Goal: Information Seeking & Learning: Compare options

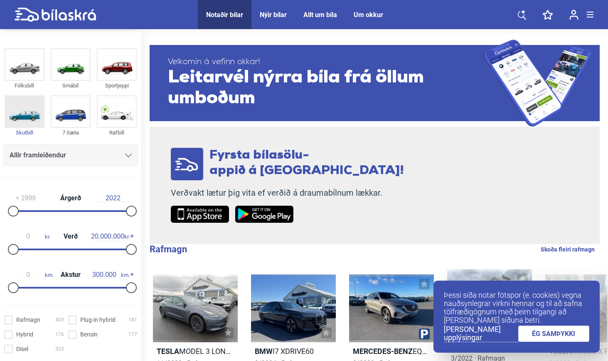
click at [34, 111] on img at bounding box center [24, 111] width 38 height 31
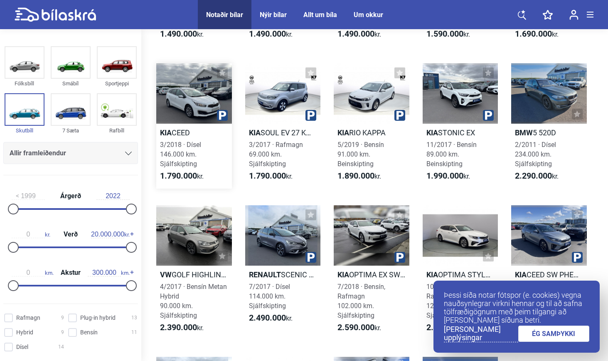
scroll to position [304, 0]
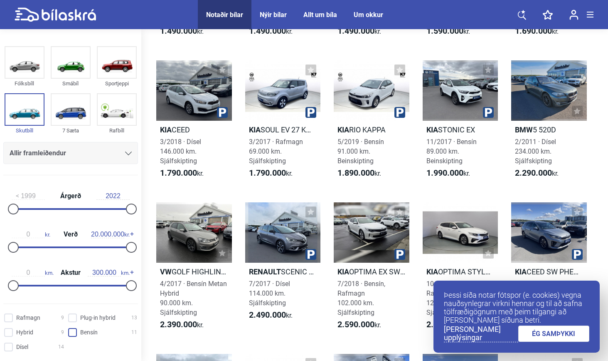
click at [74, 333] on input "Bensín 11" at bounding box center [103, 332] width 69 height 9
checkbox input "true"
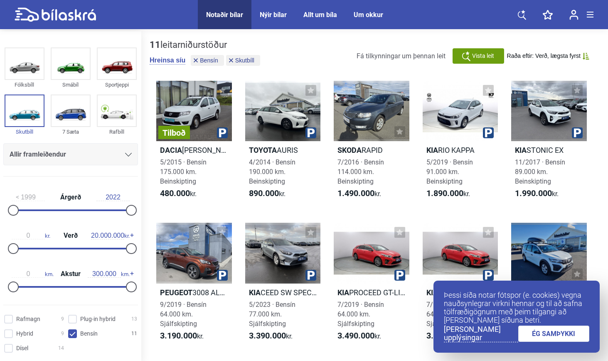
scroll to position [2, 0]
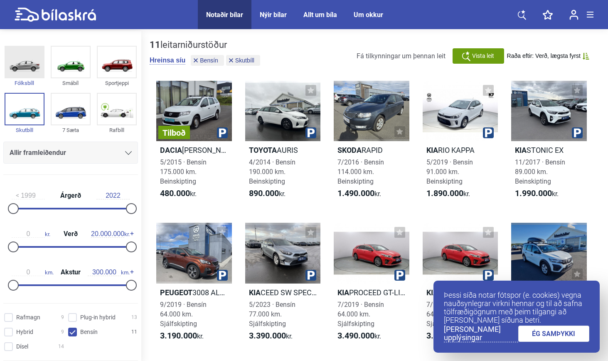
click at [26, 64] on img at bounding box center [24, 62] width 38 height 31
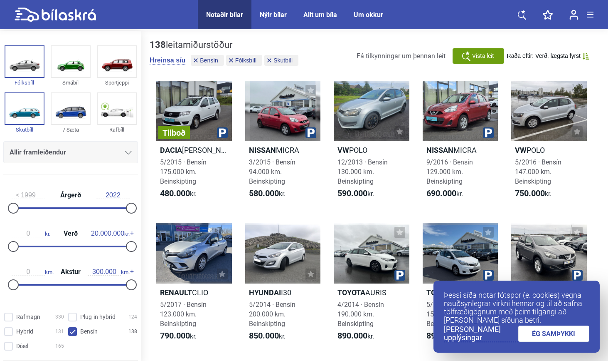
scroll to position [4, 0]
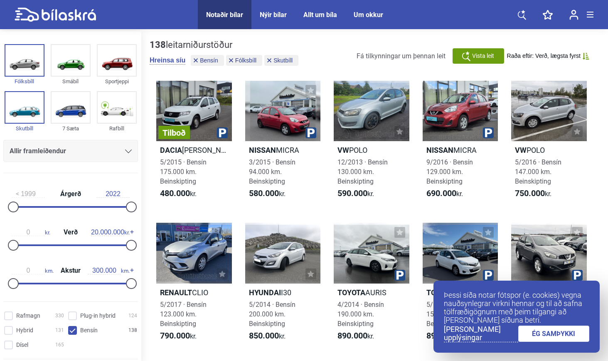
click at [265, 17] on div "Nýir bílar" at bounding box center [273, 15] width 27 height 8
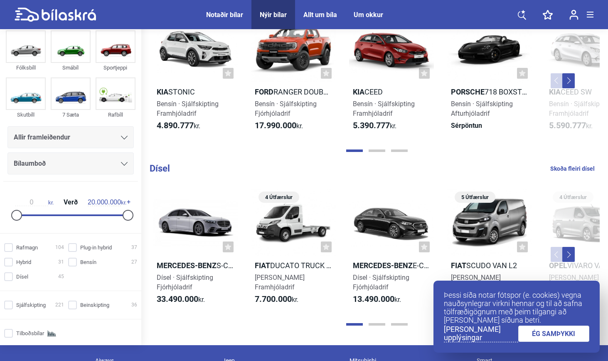
scroll to position [596, 0]
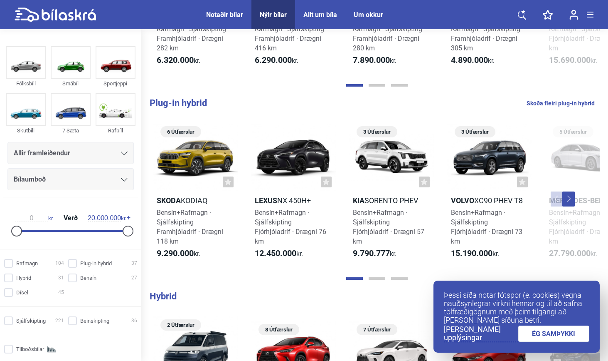
click at [223, 18] on div "Notaðir bílar" at bounding box center [224, 15] width 37 height 8
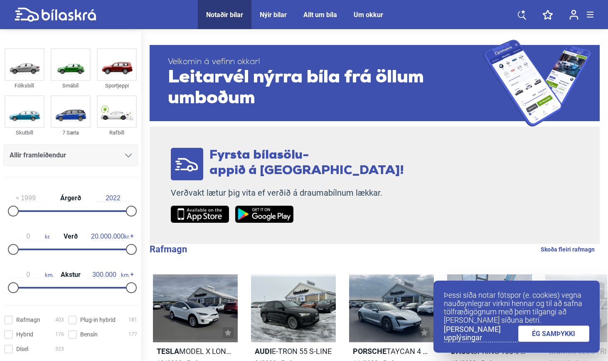
click at [125, 155] on icon at bounding box center [128, 155] width 7 height 4
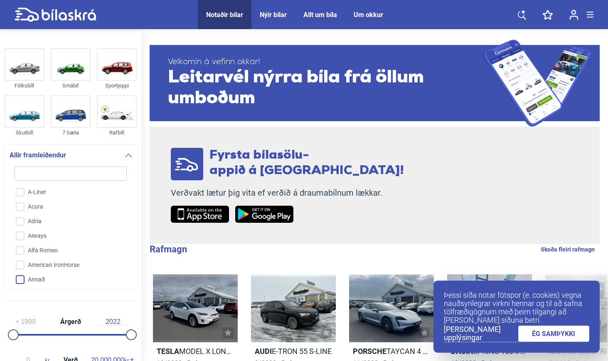
click at [26, 280] on input "Annað" at bounding box center [65, 279] width 113 height 15
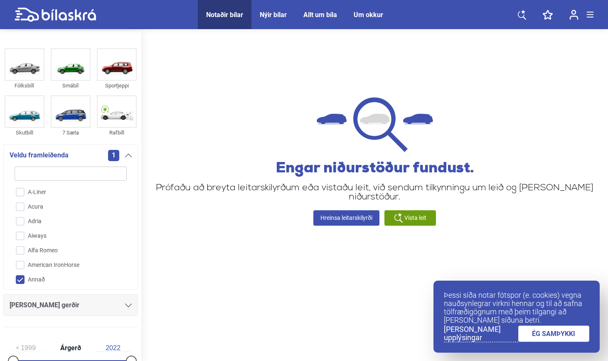
click at [21, 287] on div "Veldu framleiðenda 1 A-Liner Acura Adria Aiways Alfa Romeo American IronHorse A…" at bounding box center [70, 217] width 135 height 146
click at [22, 283] on input "Annað" at bounding box center [65, 279] width 113 height 15
checkbox input "false"
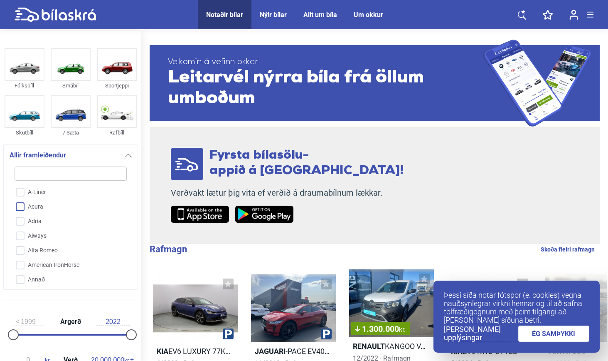
click at [69, 210] on input "Acura" at bounding box center [65, 207] width 113 height 15
checkbox input "true"
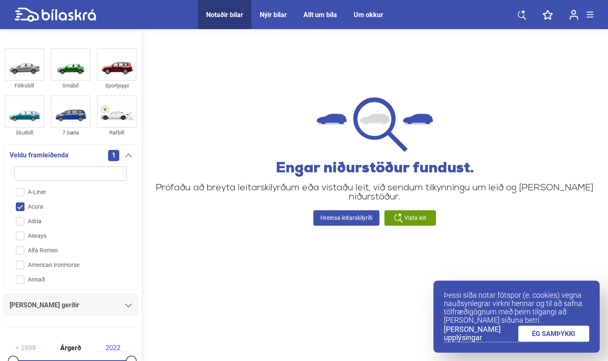
click at [94, 300] on div "[PERSON_NAME] gerðir" at bounding box center [70, 305] width 135 height 22
click at [125, 307] on icon at bounding box center [128, 305] width 7 height 4
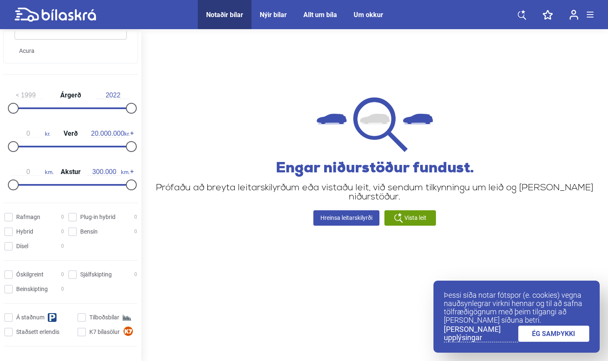
scroll to position [310, 0]
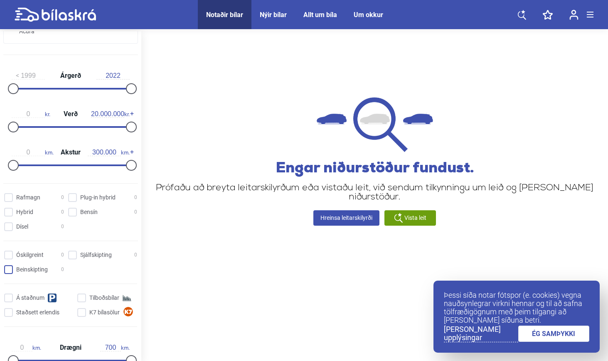
click at [12, 272] on input "Beinskipting 0" at bounding box center [35, 269] width 60 height 9
checkbox input "true"
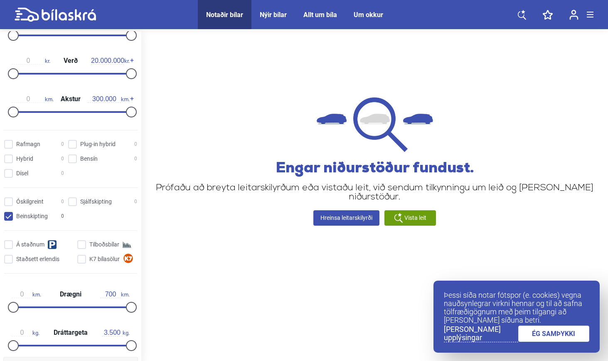
scroll to position [357, 0]
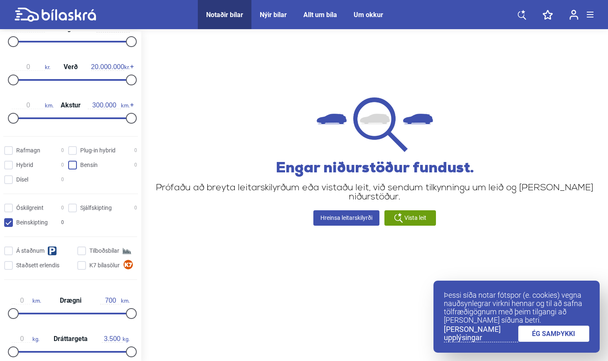
click at [72, 170] on input "Bensín 0" at bounding box center [103, 165] width 69 height 9
checkbox input "true"
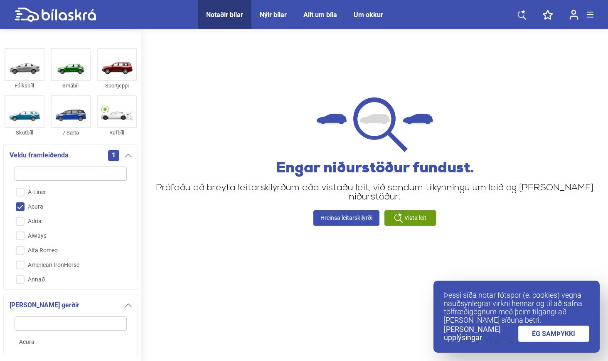
click at [23, 208] on input "Acura" at bounding box center [65, 207] width 113 height 15
checkbox input "false"
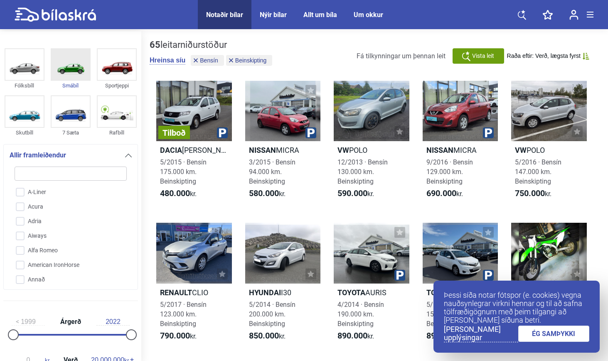
click at [68, 77] on img at bounding box center [71, 64] width 38 height 31
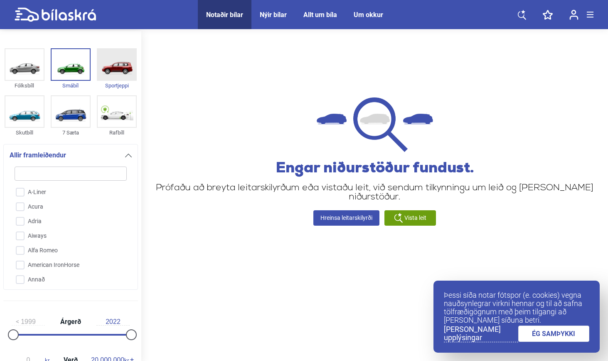
click at [112, 69] on img at bounding box center [117, 64] width 38 height 31
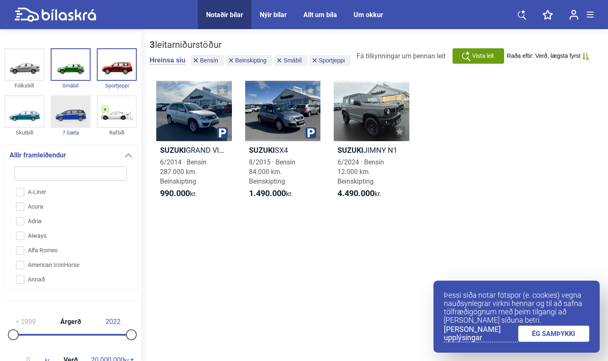
click at [66, 103] on img at bounding box center [71, 111] width 38 height 31
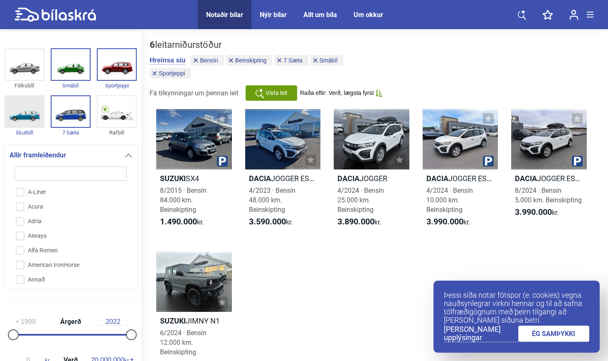
click at [27, 114] on img at bounding box center [24, 111] width 38 height 31
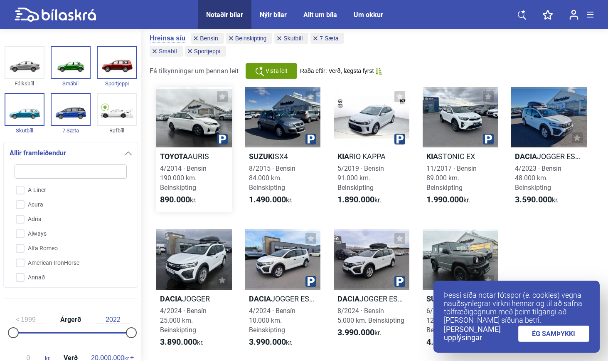
scroll to position [7, 0]
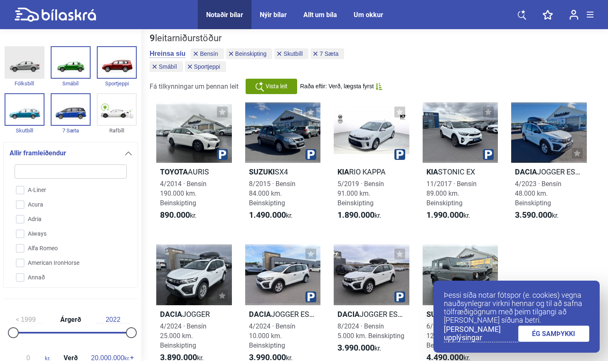
click at [30, 76] on img at bounding box center [24, 62] width 38 height 31
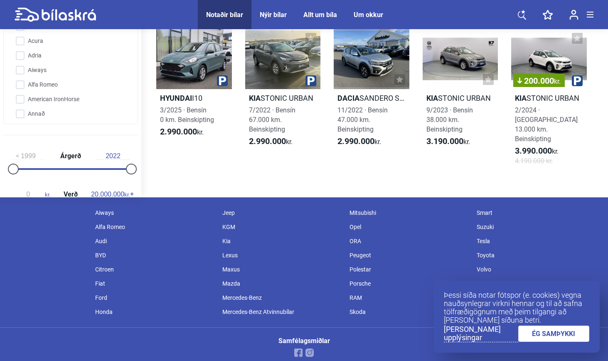
scroll to position [1546, 0]
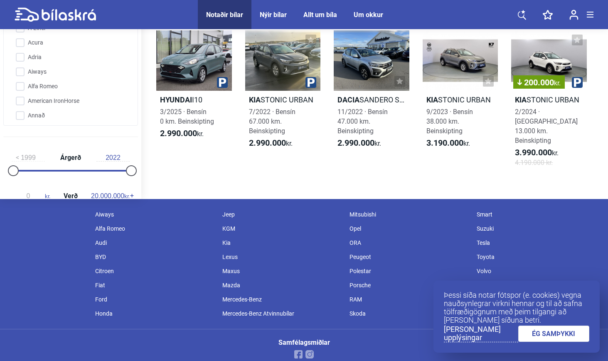
click at [487, 329] on link "[PERSON_NAME] upplýsingar" at bounding box center [481, 333] width 74 height 17
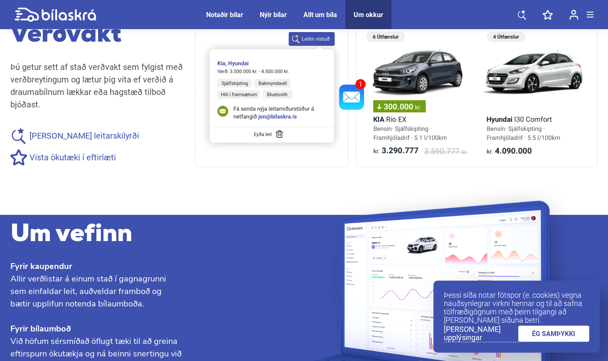
scroll to position [909, 0]
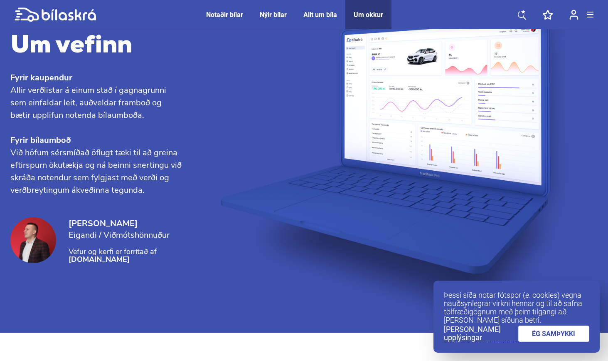
click at [477, 334] on link "[PERSON_NAME] upplýsingar" at bounding box center [481, 333] width 74 height 17
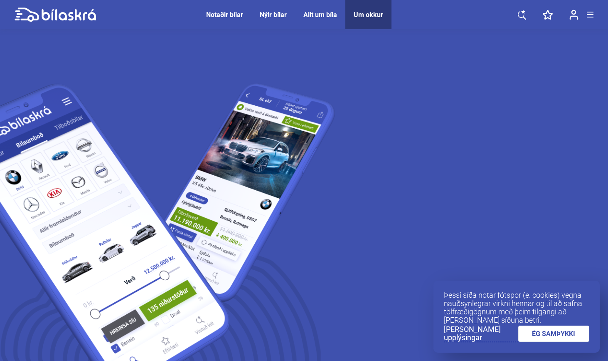
click at [477, 334] on link "[PERSON_NAME] upplýsingar" at bounding box center [481, 333] width 74 height 17
click at [549, 343] on div "Þessi síða notar fótspor (e. cookies) vegna nauðsynlegrar virkni hennar og til …" at bounding box center [517, 316] width 166 height 72
click at [482, 334] on link "[PERSON_NAME] upplýsingar" at bounding box center [481, 333] width 74 height 17
click at [235, 13] on div "Notaðir bílar" at bounding box center [224, 15] width 37 height 8
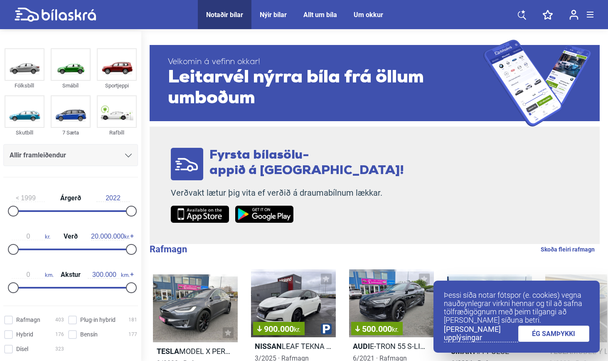
click at [319, 11] on div "Allt um bíla" at bounding box center [321, 15] width 34 height 8
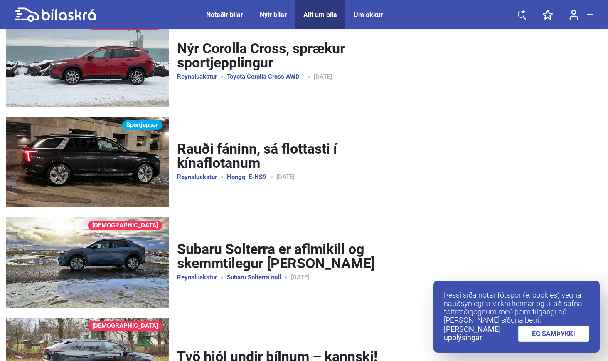
scroll to position [69, 0]
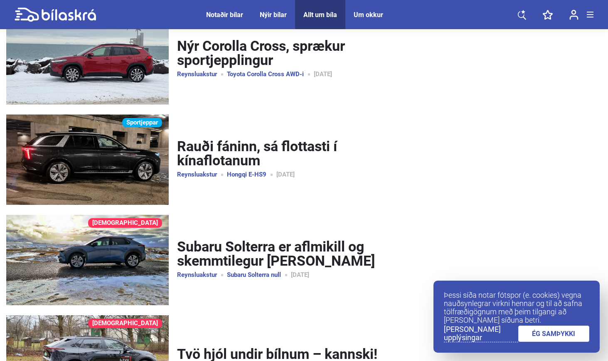
click at [274, 12] on div "Nýir bílar" at bounding box center [273, 15] width 27 height 8
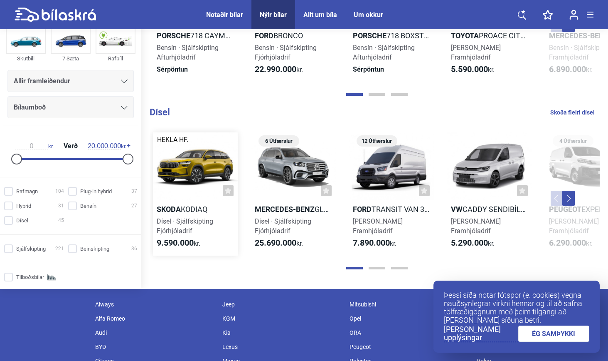
scroll to position [887, 0]
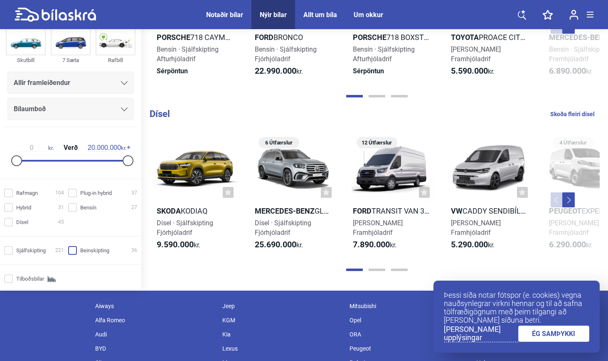
click at [72, 246] on input "Beinskipting 36" at bounding box center [103, 250] width 69 height 9
checkbox input "true"
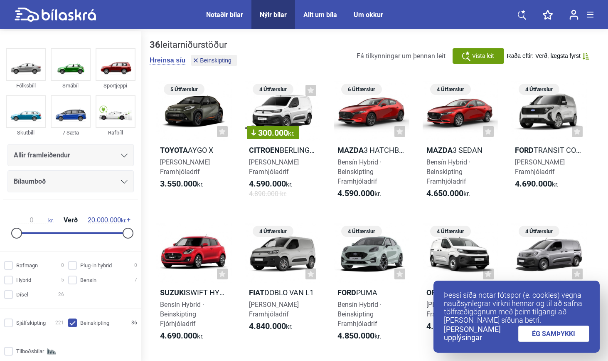
click at [227, 9] on span "Notaðir bílar" at bounding box center [225, 14] width 54 height 29
click at [225, 15] on div "Notaðir bílar" at bounding box center [224, 15] width 37 height 8
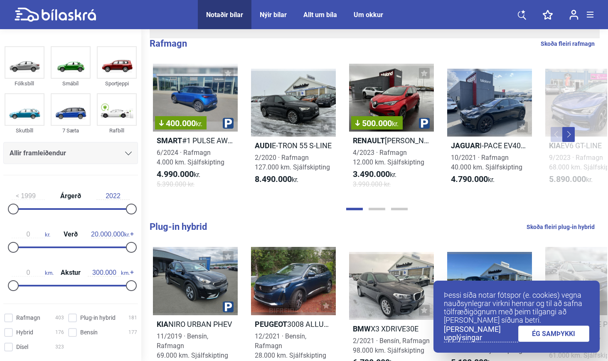
scroll to position [209, 0]
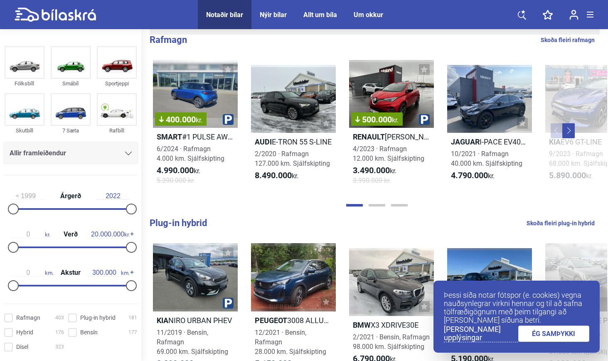
click at [566, 128] on button "Next" at bounding box center [569, 130] width 12 height 15
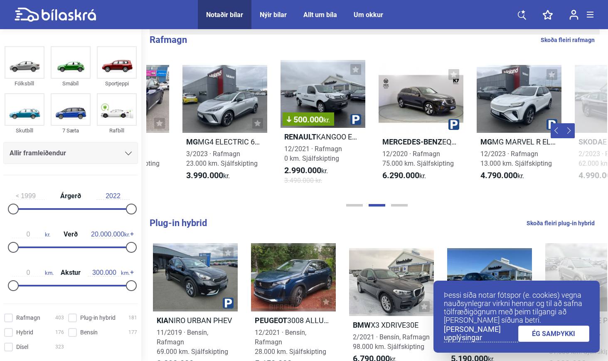
click at [566, 128] on button "Next" at bounding box center [569, 130] width 12 height 15
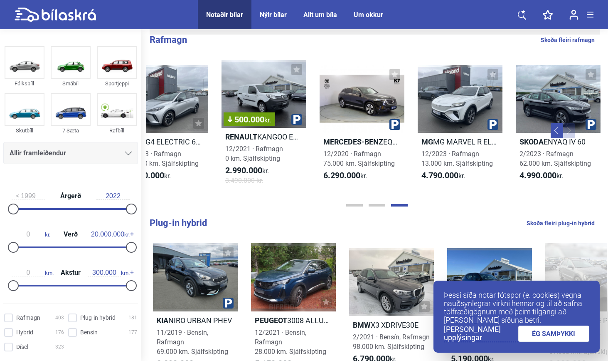
click at [566, 128] on button "Next" at bounding box center [569, 130] width 12 height 15
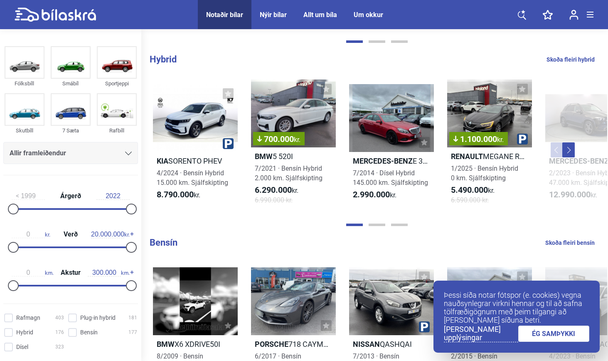
scroll to position [0, 0]
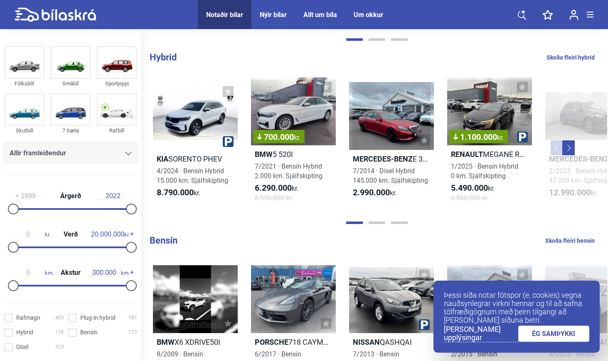
click at [568, 149] on button "Next" at bounding box center [569, 147] width 12 height 15
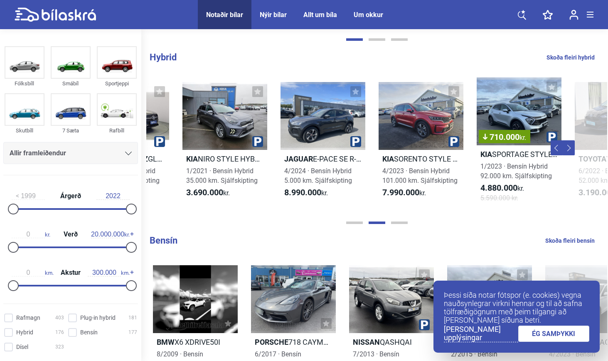
click at [568, 149] on button "Next" at bounding box center [569, 147] width 12 height 15
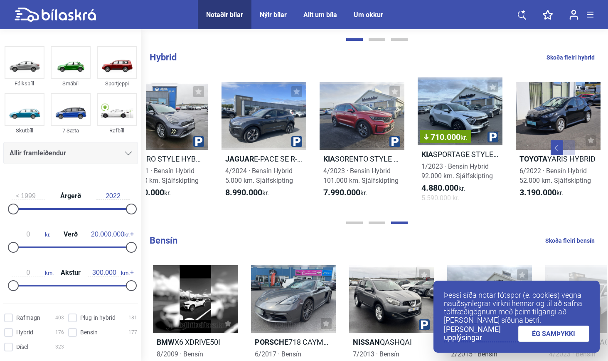
click at [568, 149] on button "Next" at bounding box center [569, 147] width 12 height 15
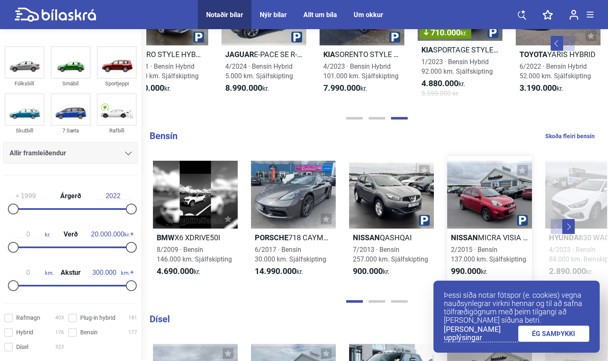
scroll to position [663, 0]
click at [571, 219] on button "Next" at bounding box center [569, 225] width 12 height 15
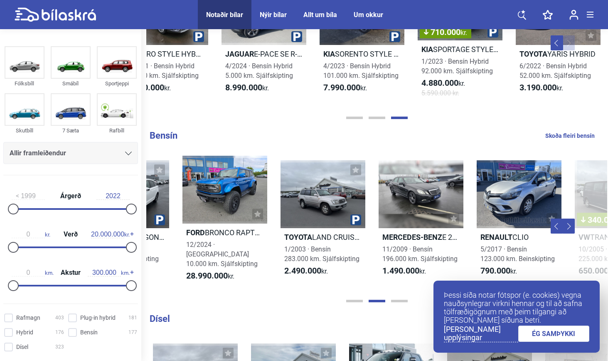
click at [571, 219] on button "Next" at bounding box center [569, 225] width 12 height 15
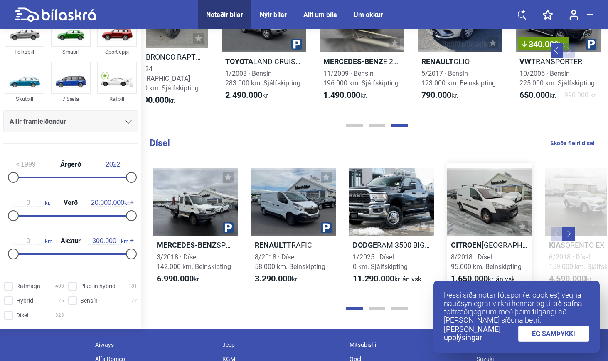
scroll to position [844, 0]
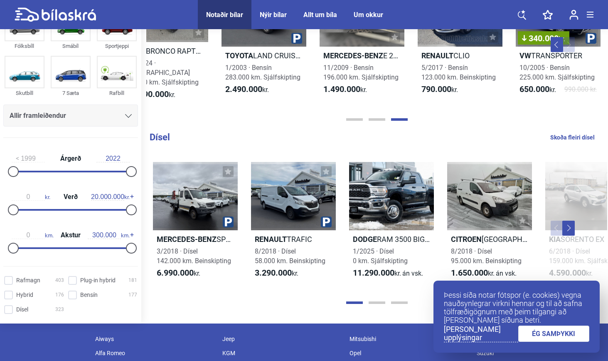
click at [569, 220] on button "Next" at bounding box center [569, 227] width 12 height 15
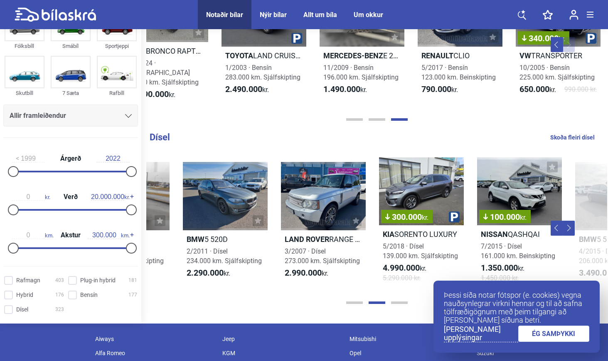
scroll to position [0, 461]
click at [569, 220] on button "Next" at bounding box center [569, 227] width 12 height 15
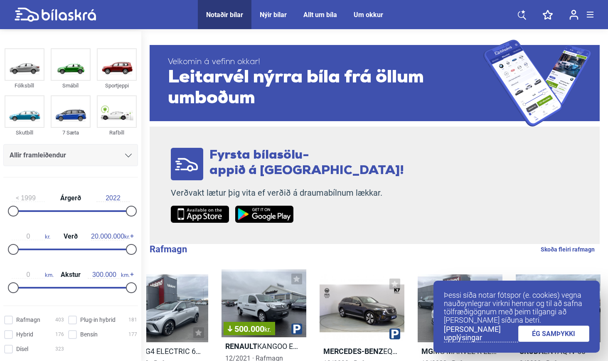
scroll to position [0, 0]
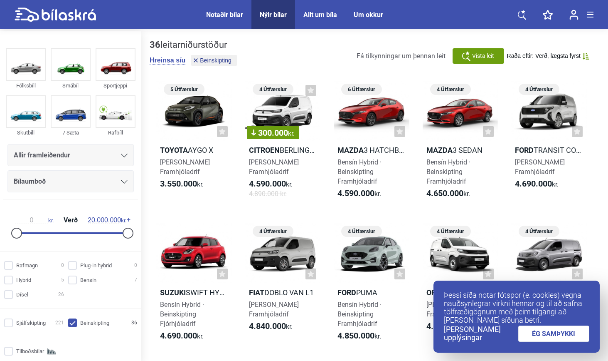
checkbox input "false"
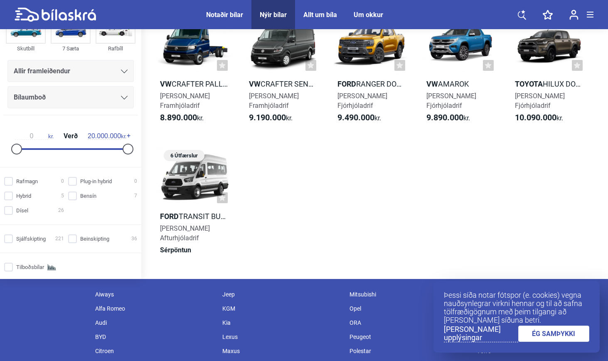
scroll to position [748, 0]
